Goal: Find specific page/section: Find specific page/section

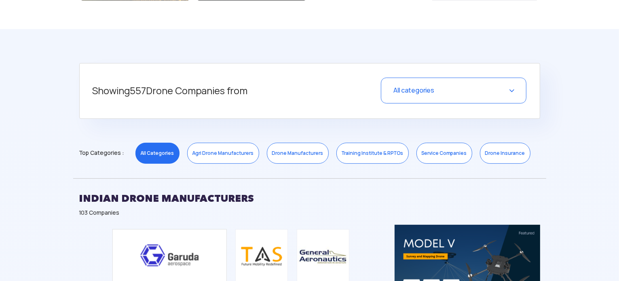
scroll to position [275, 0]
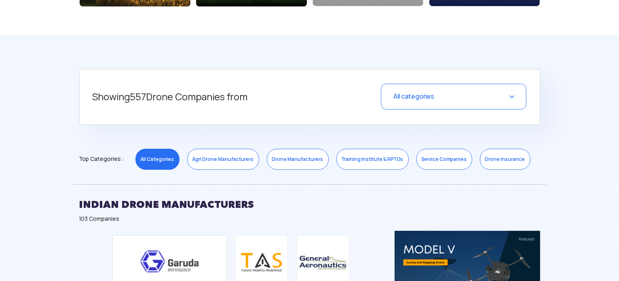
click at [452, 101] on div "All categories" at bounding box center [453, 97] width 145 height 26
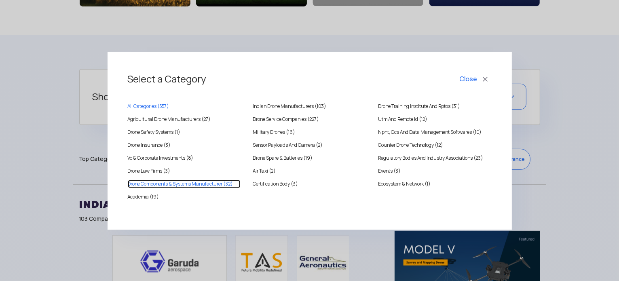
click at [171, 181] on Manufacturer "Drone Components & Systems Manufacturer (32)" at bounding box center [184, 184] width 113 height 8
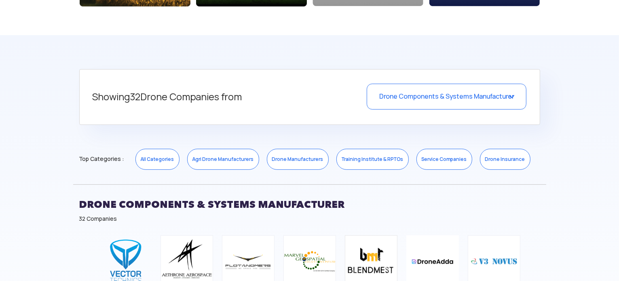
click at [398, 99] on span "Drone Components & Systems Manufacturer" at bounding box center [446, 96] width 135 height 8
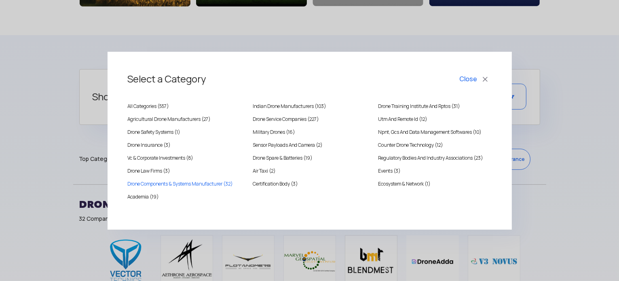
click at [478, 77] on button "Close" at bounding box center [475, 79] width 34 height 14
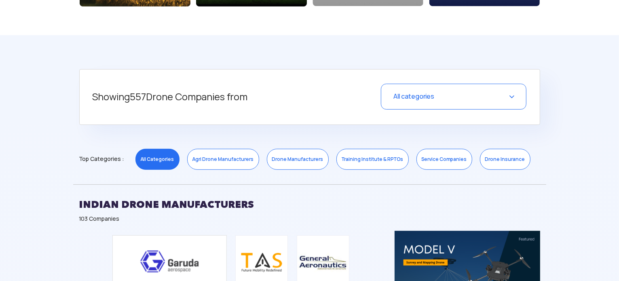
click at [446, 92] on div "All categories" at bounding box center [453, 97] width 145 height 26
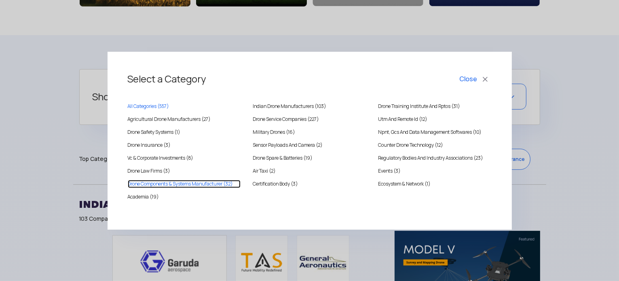
click at [183, 185] on Manufacturer "Drone Components & Systems Manufacturer (32)" at bounding box center [184, 184] width 113 height 8
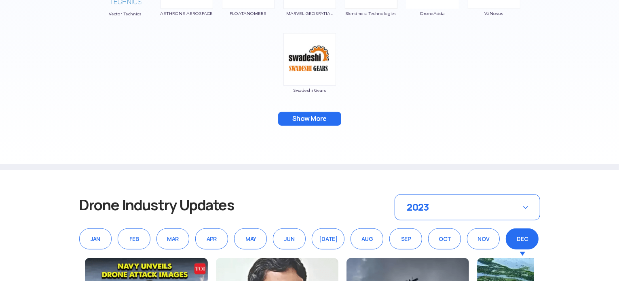
scroll to position [436, 0]
